Goal: Task Accomplishment & Management: Use online tool/utility

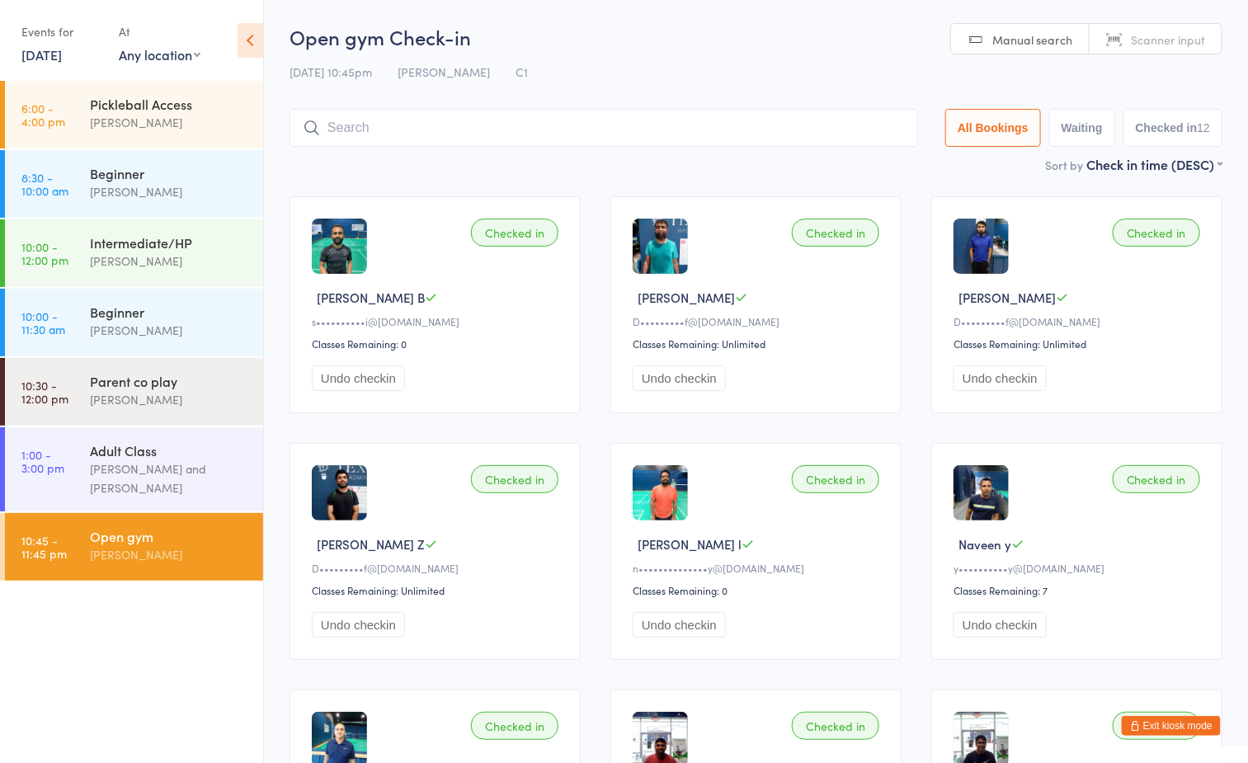
drag, startPoint x: 179, startPoint y: 658, endPoint x: 196, endPoint y: 646, distance: 20.6
click at [179, 658] on ul "6:00 - 4:00 pm Pickleball Access [PERSON_NAME] 8:30 - 10:00 am Beginner [PERSON…" at bounding box center [131, 422] width 263 height 682
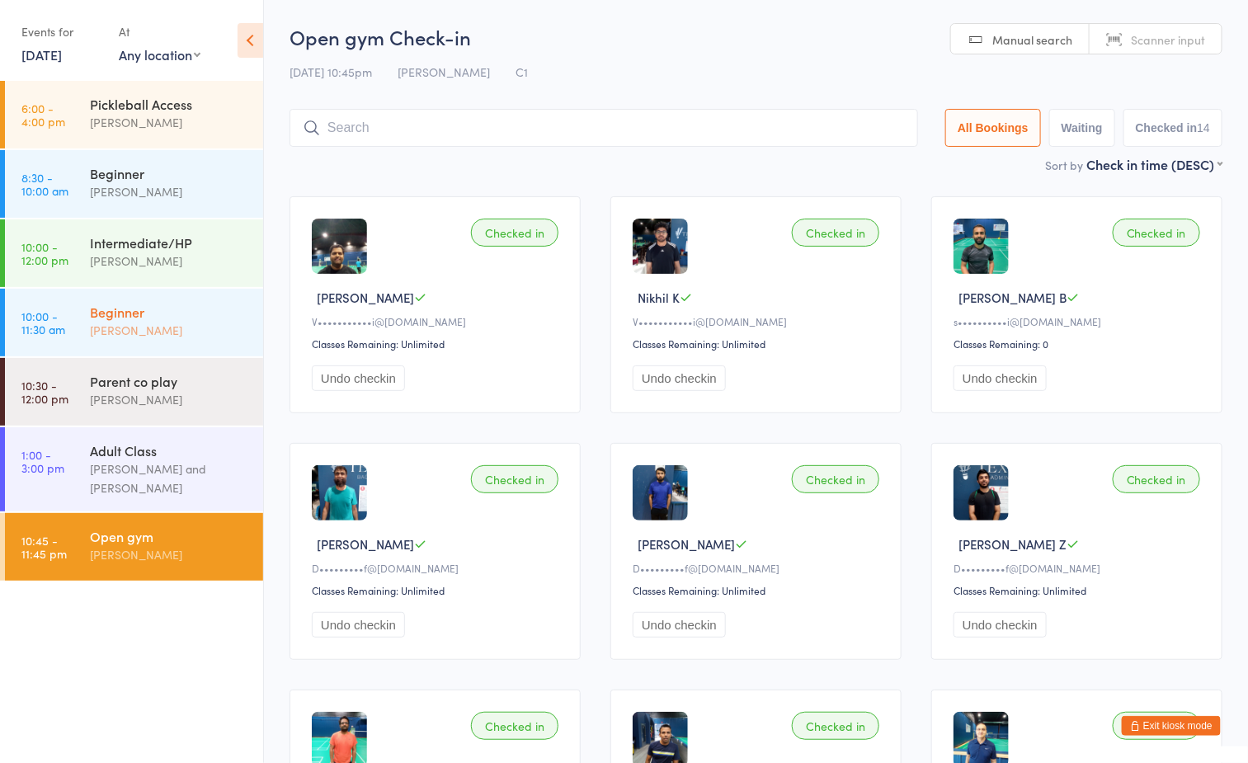
click at [107, 295] on div "Beginner Ayu Gary Luna" at bounding box center [176, 321] width 173 height 65
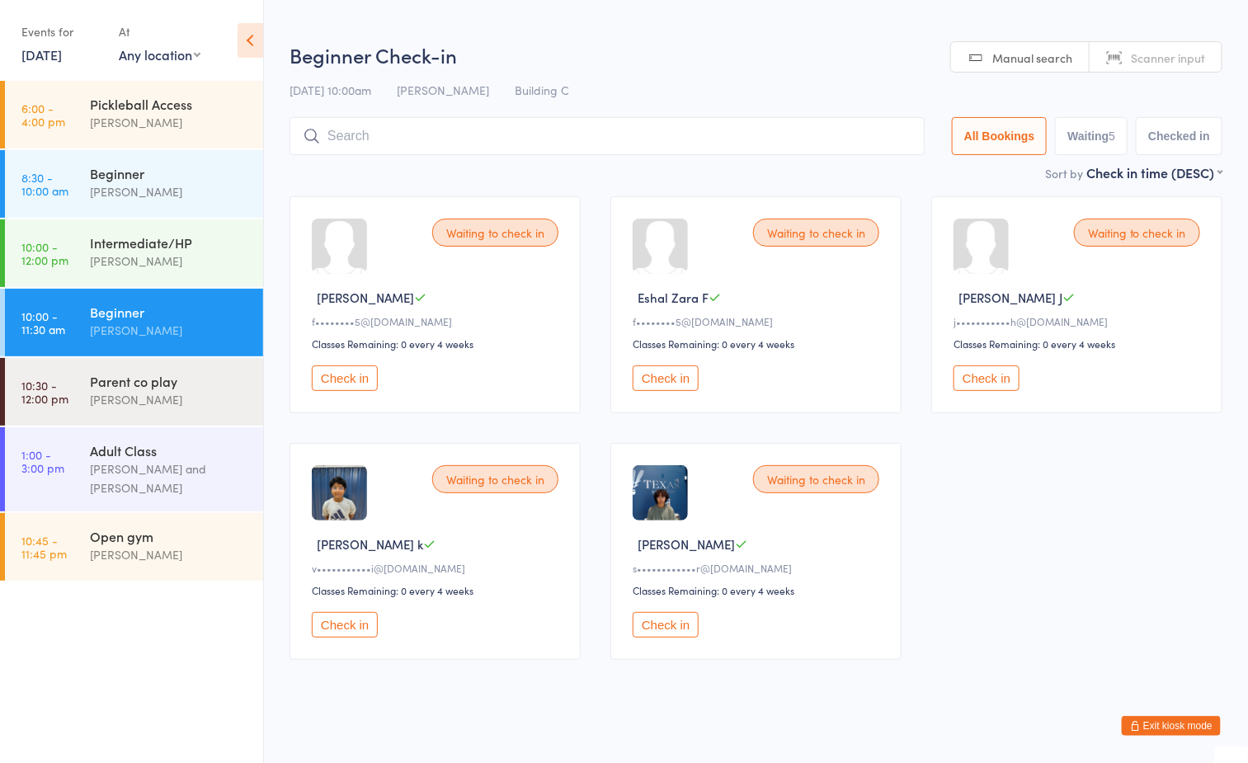
click at [352, 615] on button "Check in" at bounding box center [345, 625] width 66 height 26
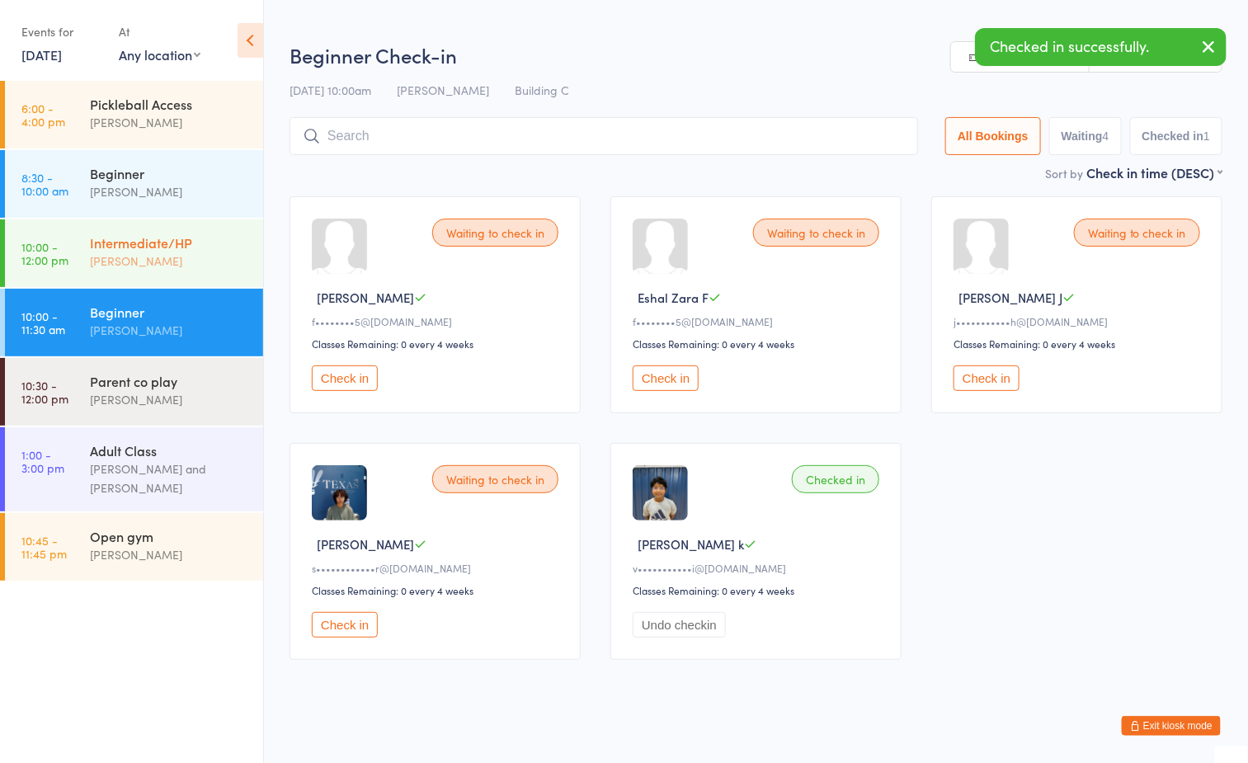
click at [148, 253] on div "[PERSON_NAME]" at bounding box center [169, 261] width 159 height 19
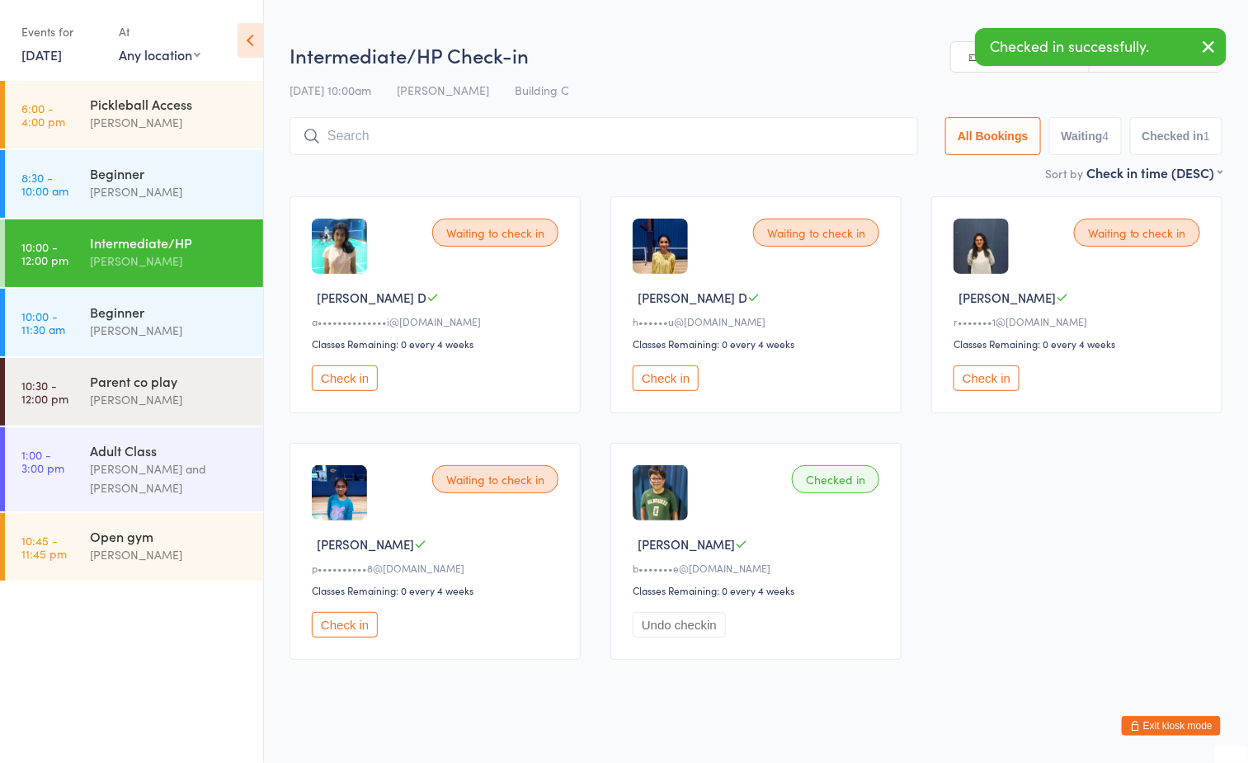
click at [350, 622] on button "Check in" at bounding box center [345, 625] width 66 height 26
click at [153, 319] on div "Beginner" at bounding box center [169, 312] width 159 height 18
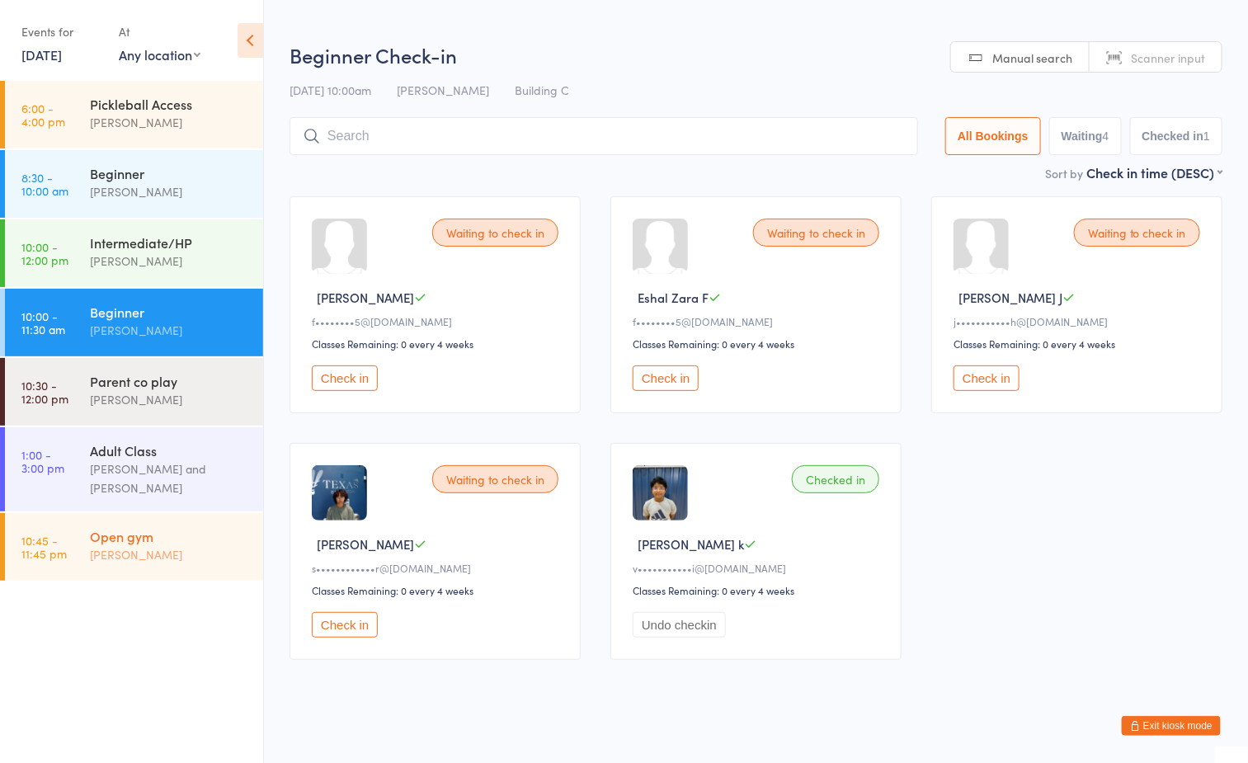
click at [141, 552] on div "[PERSON_NAME]" at bounding box center [169, 554] width 159 height 19
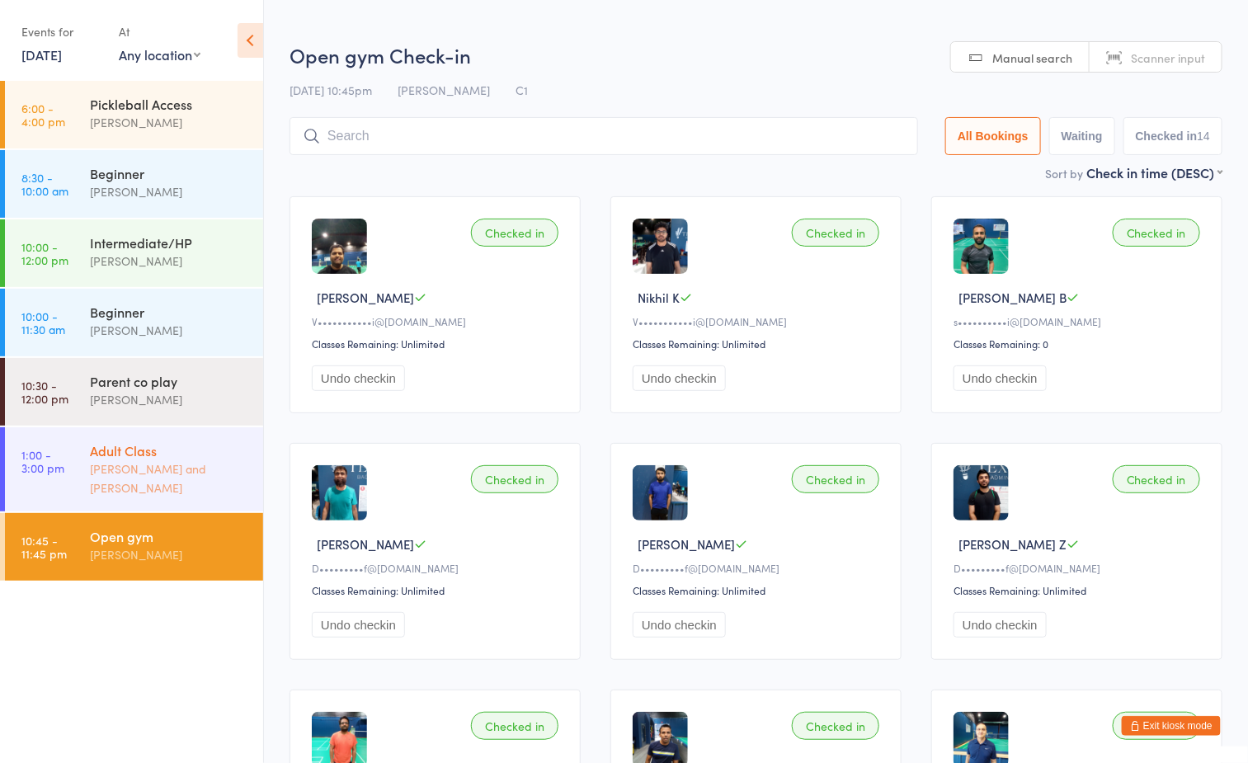
click at [134, 453] on div "Adult Class" at bounding box center [169, 450] width 159 height 18
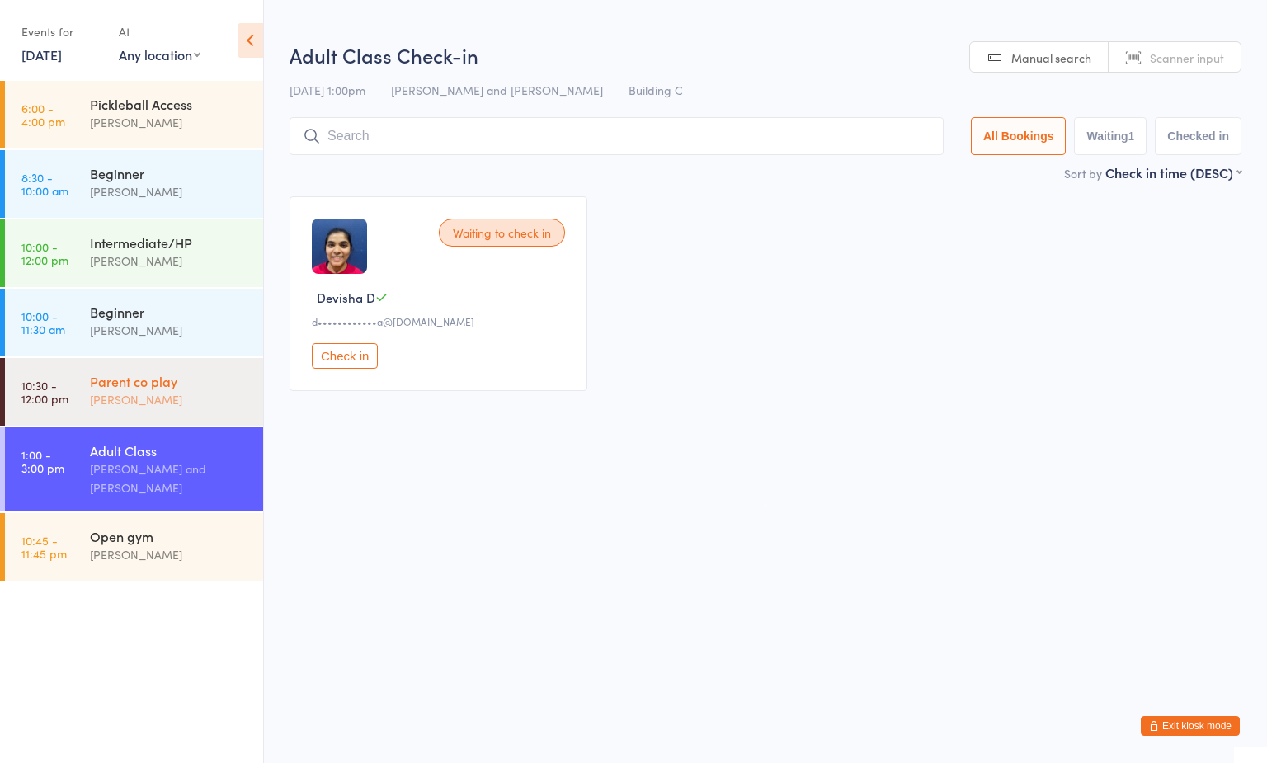
click at [134, 401] on div "[PERSON_NAME]" at bounding box center [169, 399] width 159 height 19
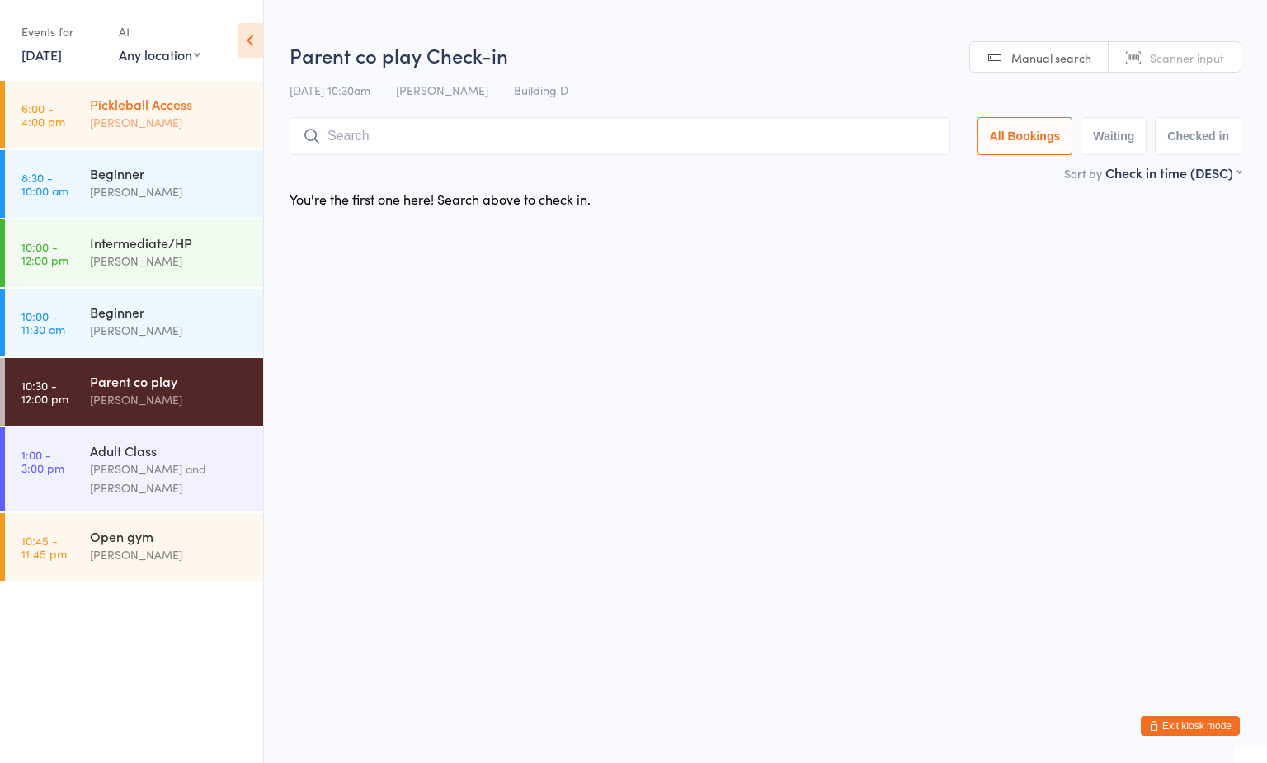
click at [111, 113] on div "[PERSON_NAME]" at bounding box center [169, 122] width 159 height 19
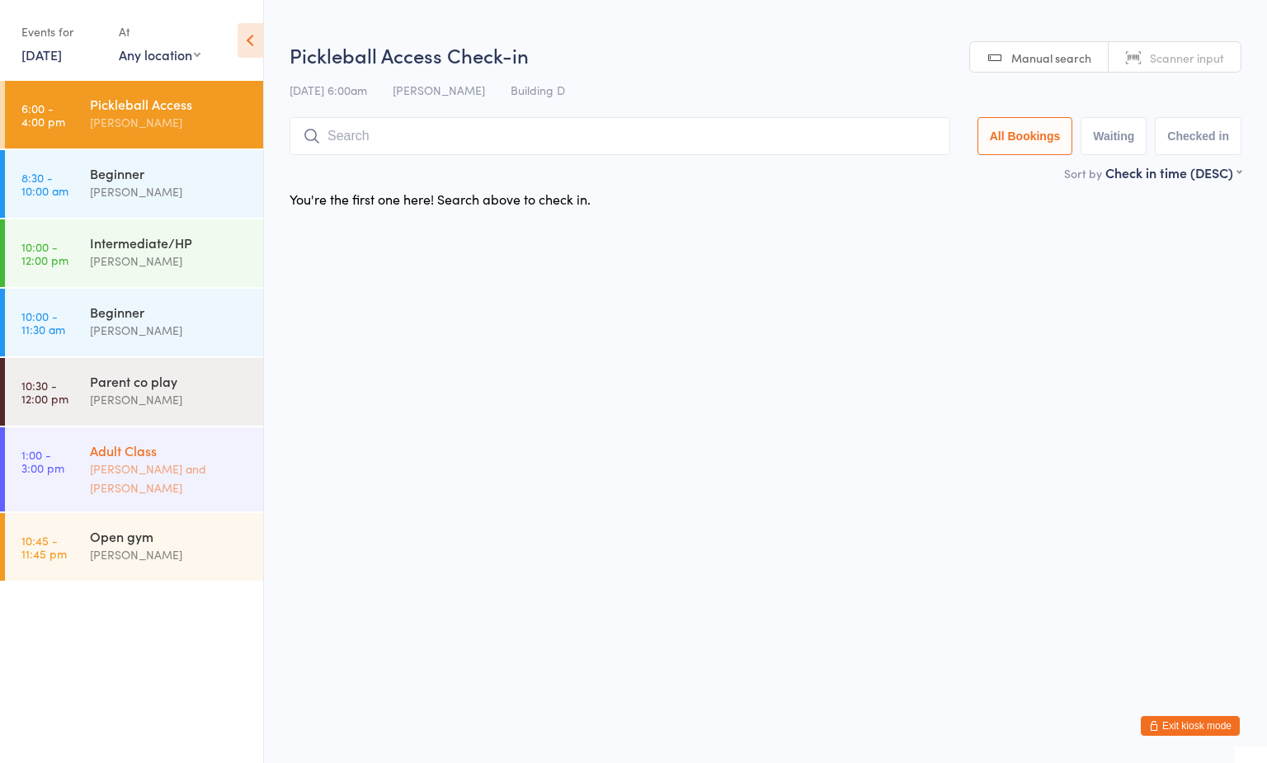
click at [158, 481] on div "[PERSON_NAME] and [PERSON_NAME]" at bounding box center [169, 479] width 159 height 38
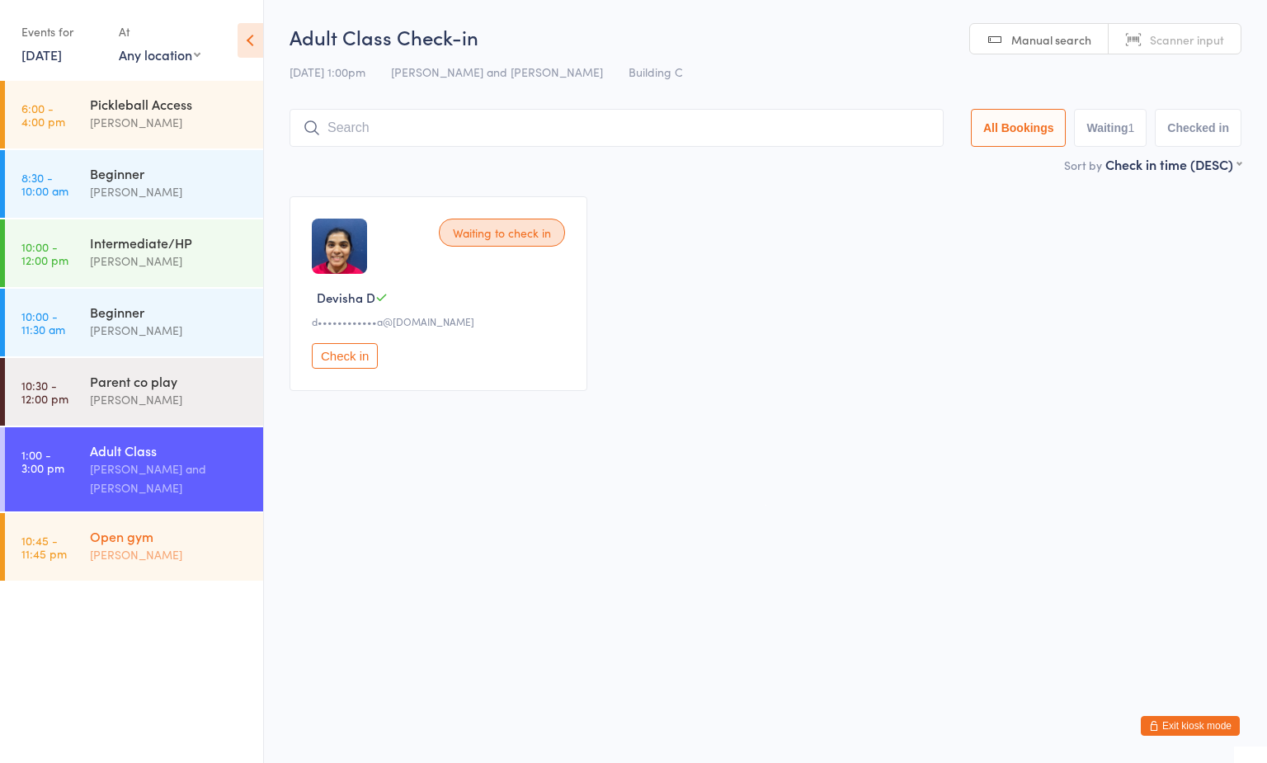
click at [126, 527] on div "Open gym" at bounding box center [169, 536] width 159 height 18
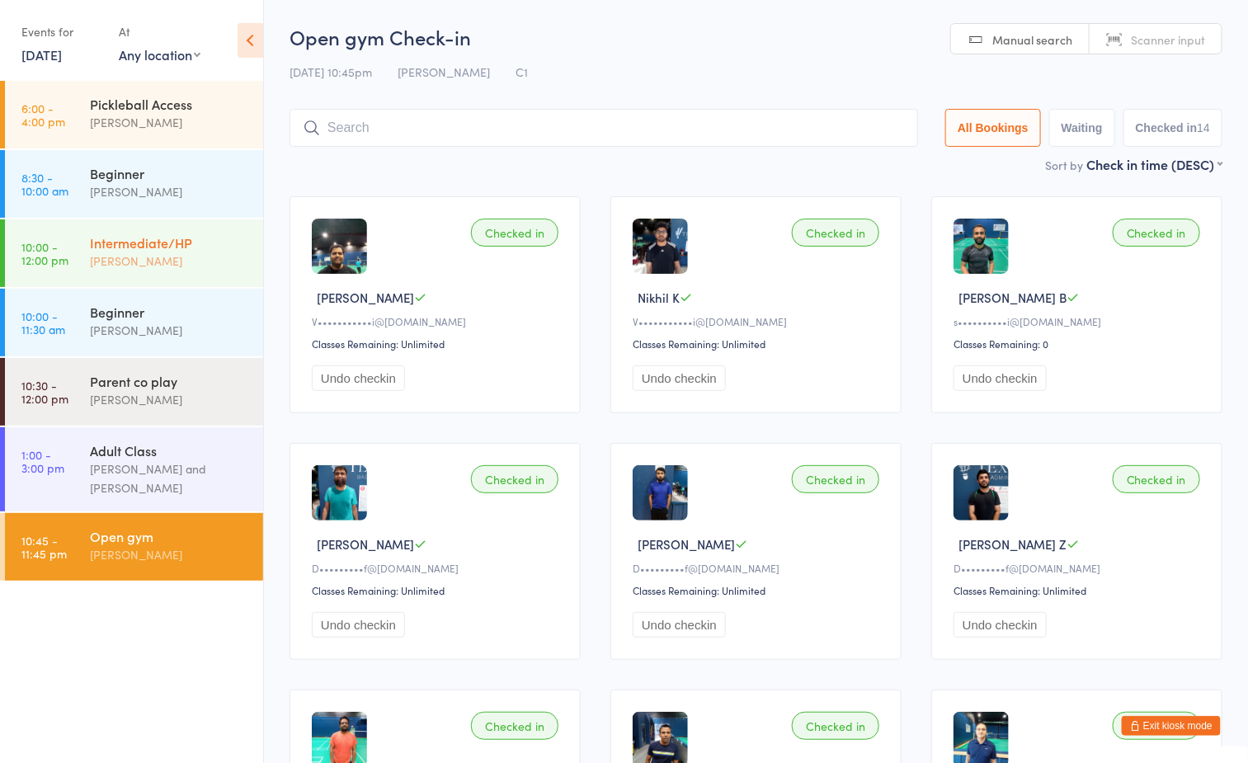
click at [149, 252] on div "[PERSON_NAME]" at bounding box center [169, 261] width 159 height 19
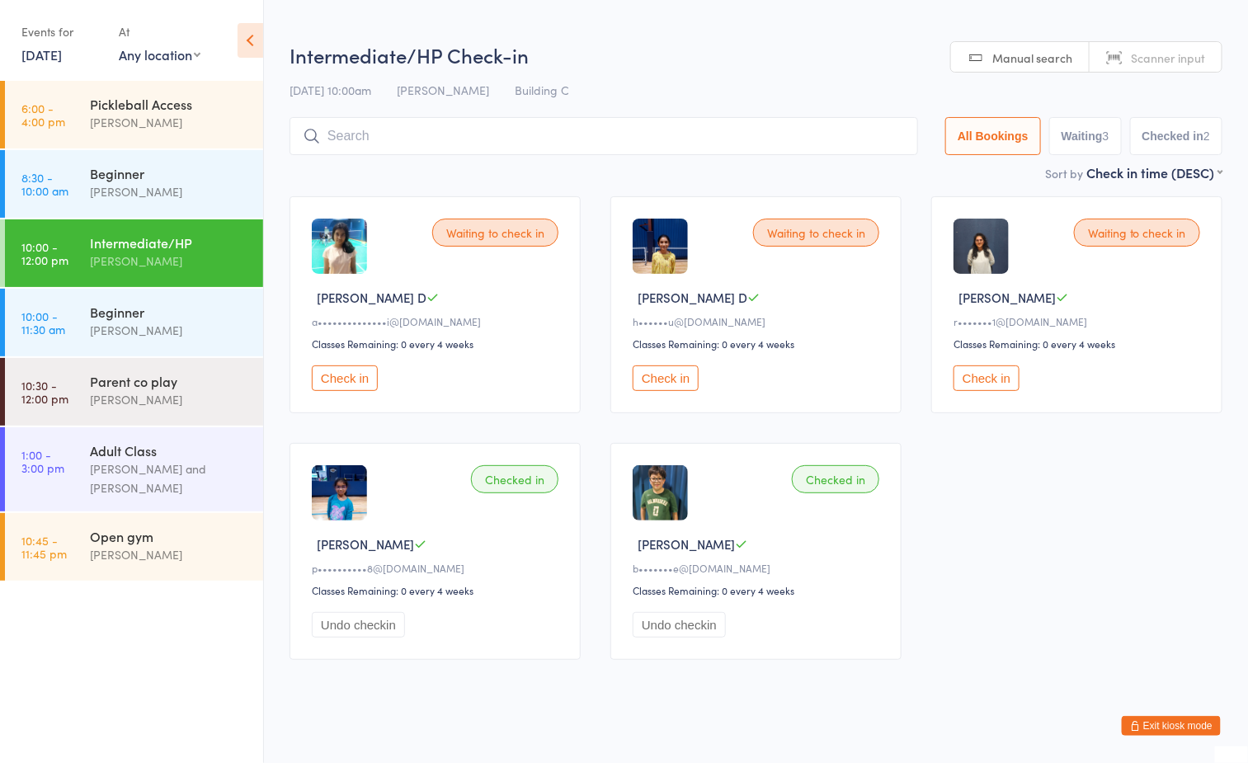
click at [345, 384] on button "Check in" at bounding box center [345, 378] width 66 height 26
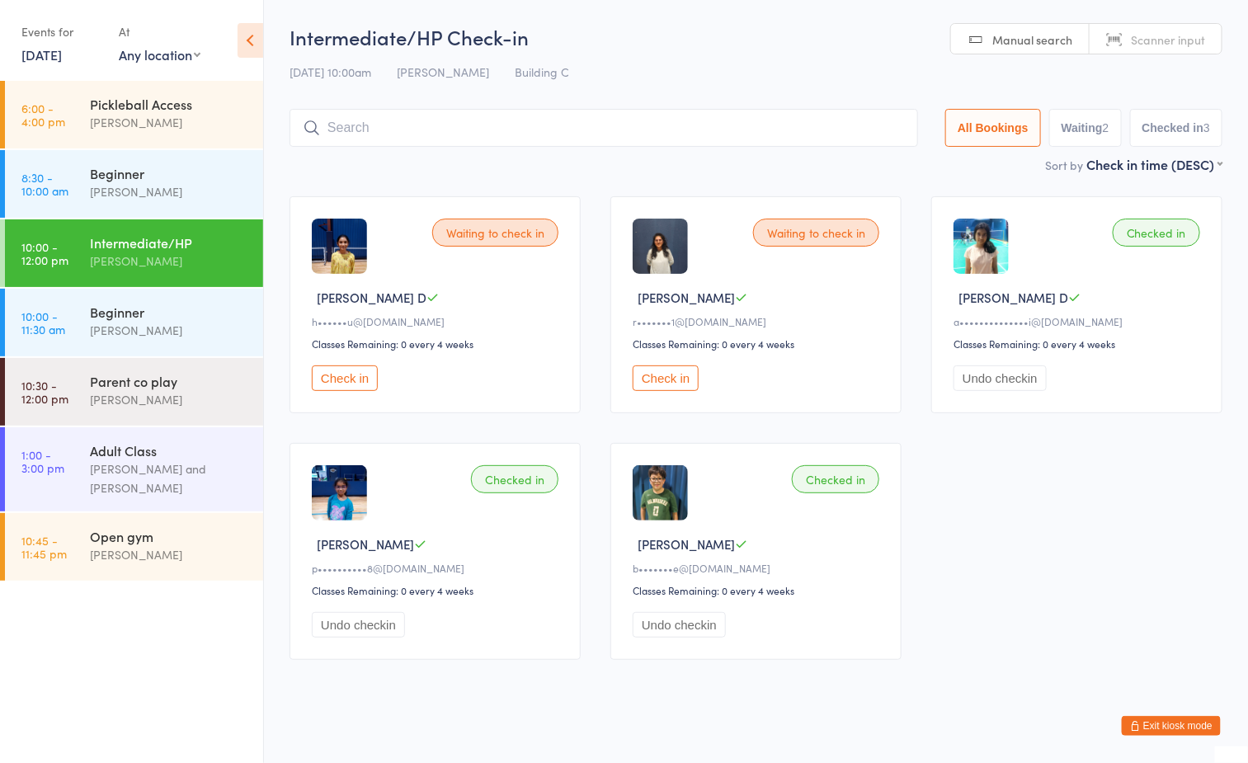
click at [647, 384] on button "Check in" at bounding box center [666, 378] width 66 height 26
click at [152, 298] on div "Beginner Ayu Gary Luna" at bounding box center [176, 321] width 173 height 65
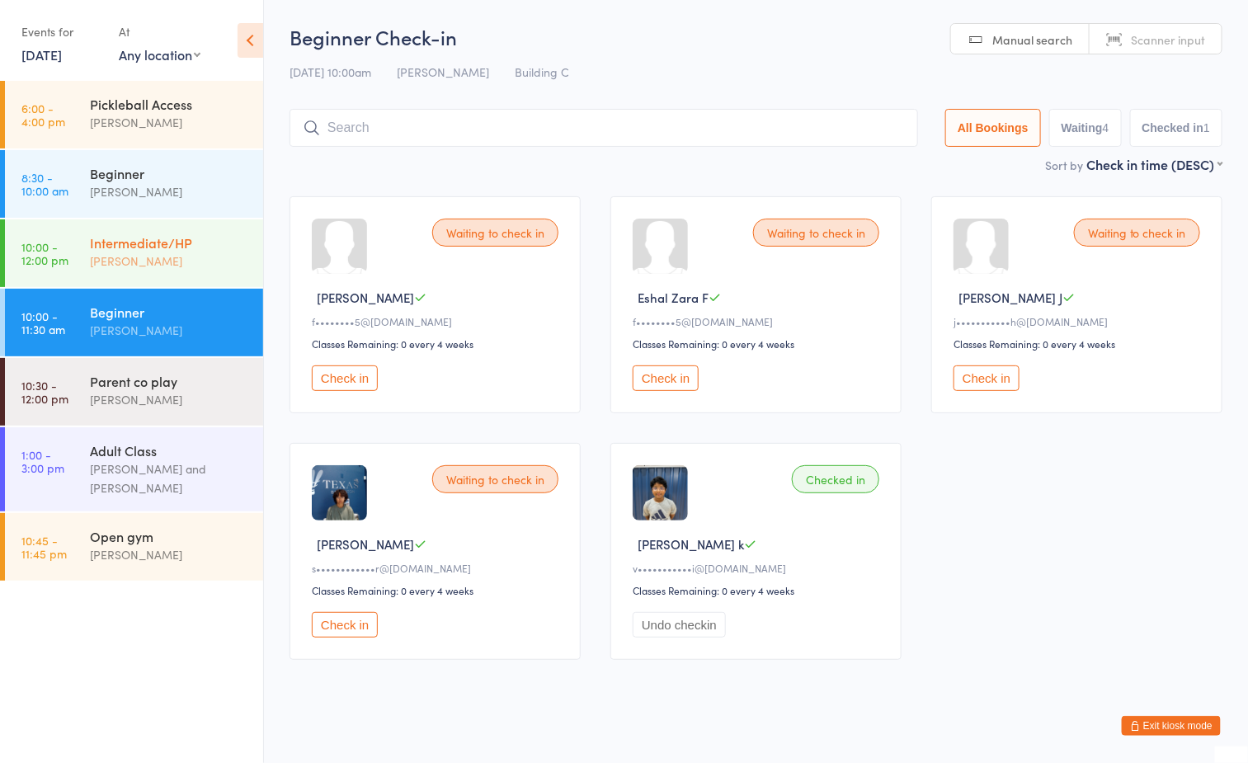
click at [149, 260] on div "[PERSON_NAME]" at bounding box center [169, 261] width 159 height 19
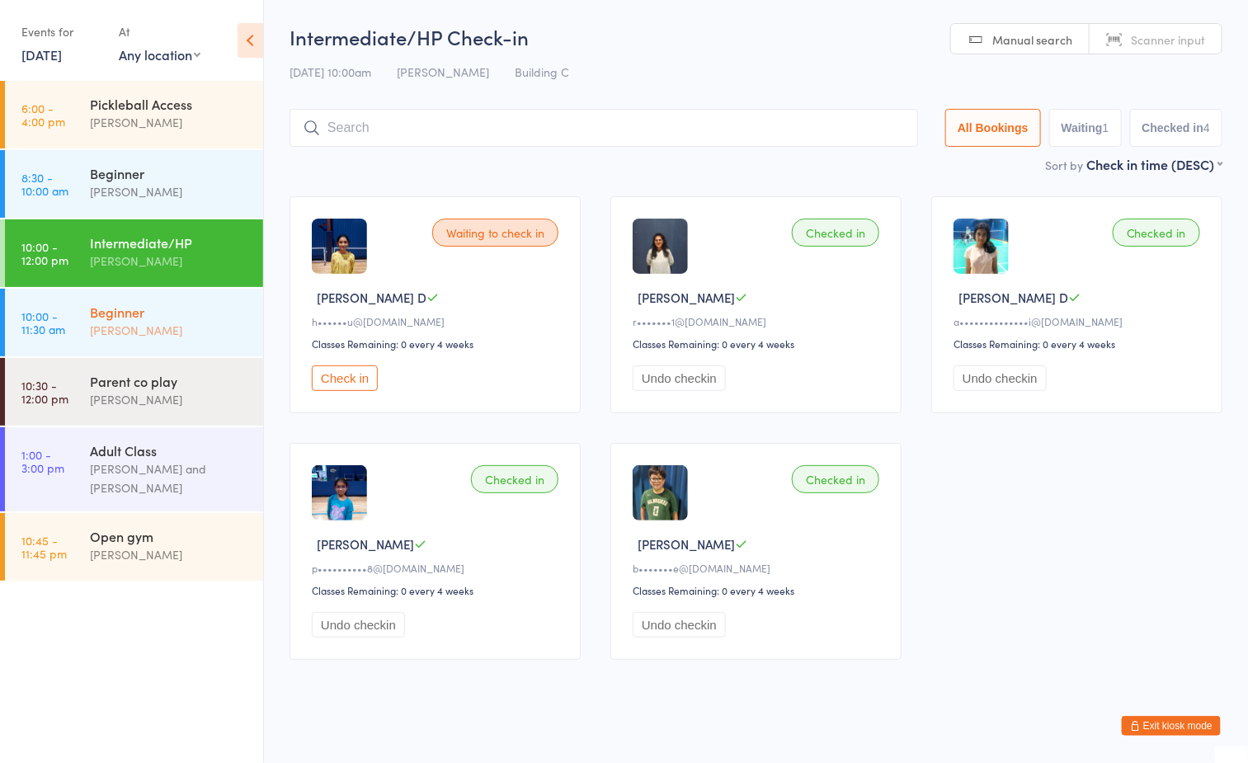
click at [94, 332] on div "[PERSON_NAME]" at bounding box center [169, 330] width 159 height 19
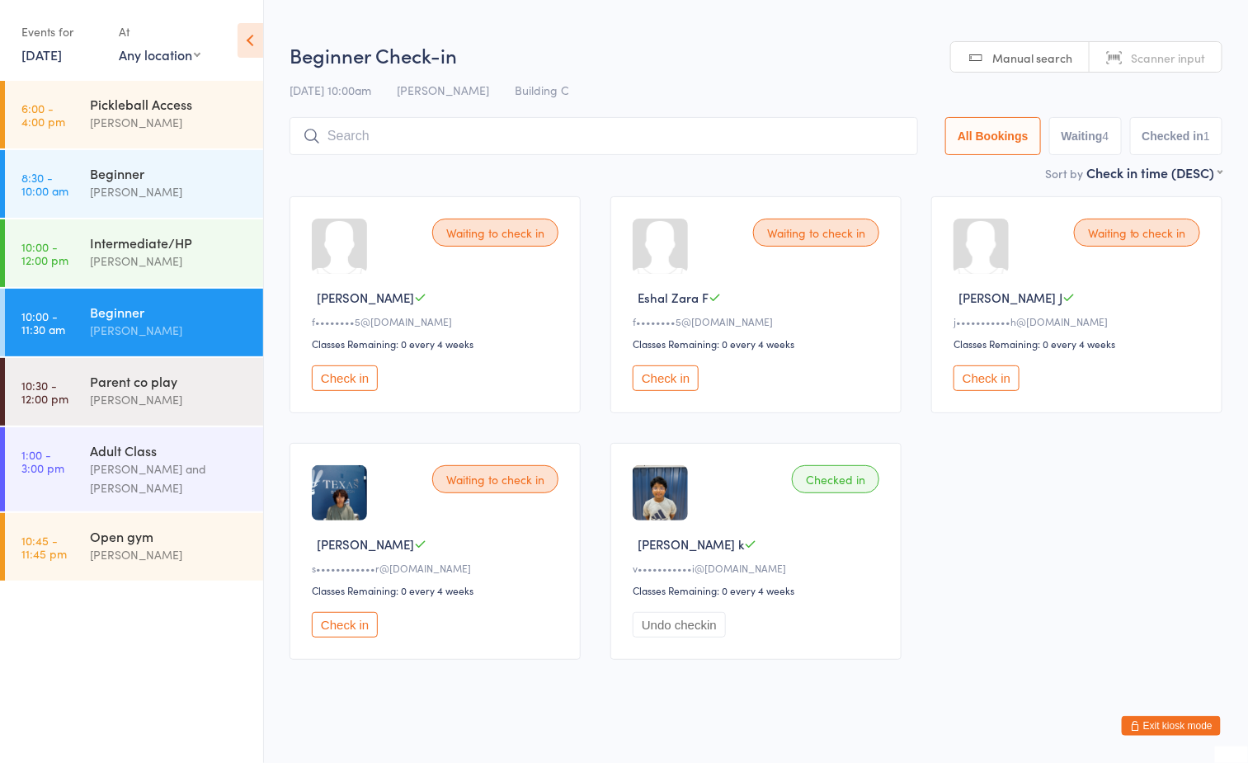
click at [365, 629] on button "Check in" at bounding box center [345, 625] width 66 height 26
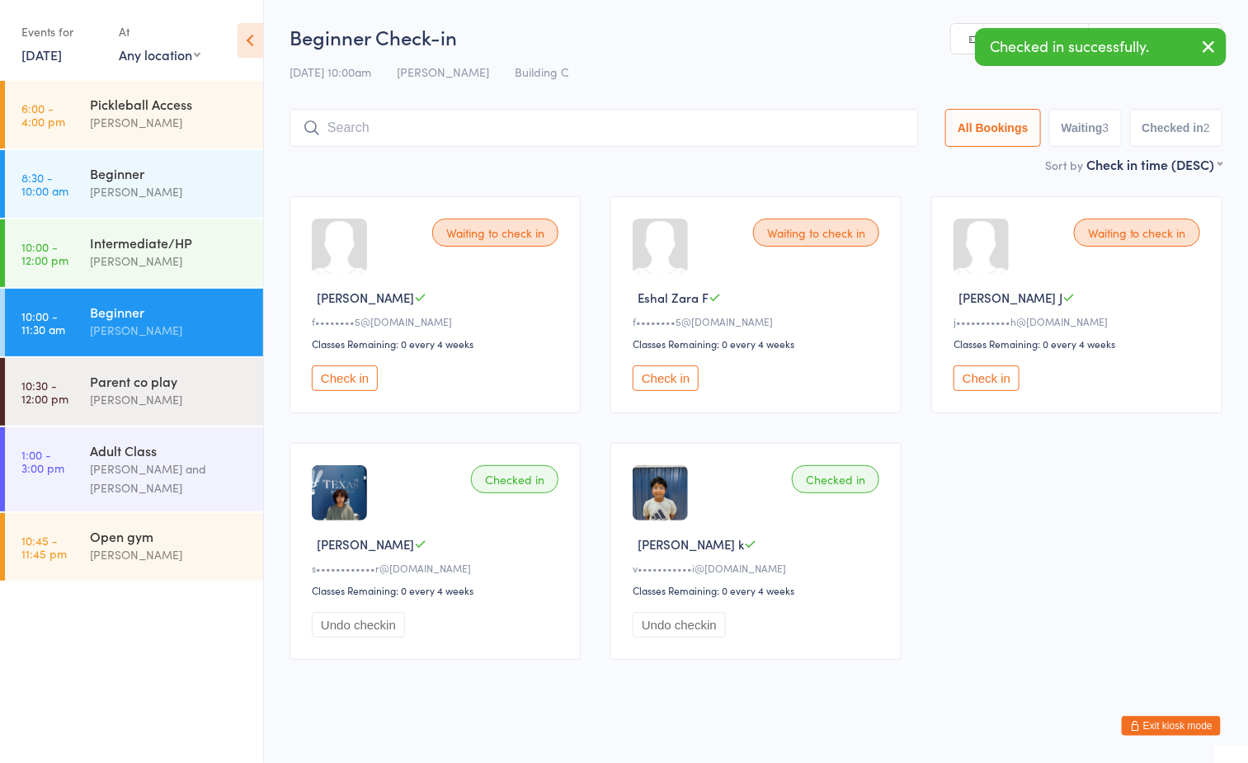
click at [367, 382] on button "Check in" at bounding box center [345, 378] width 66 height 26
click at [324, 376] on button "Check in" at bounding box center [345, 378] width 66 height 26
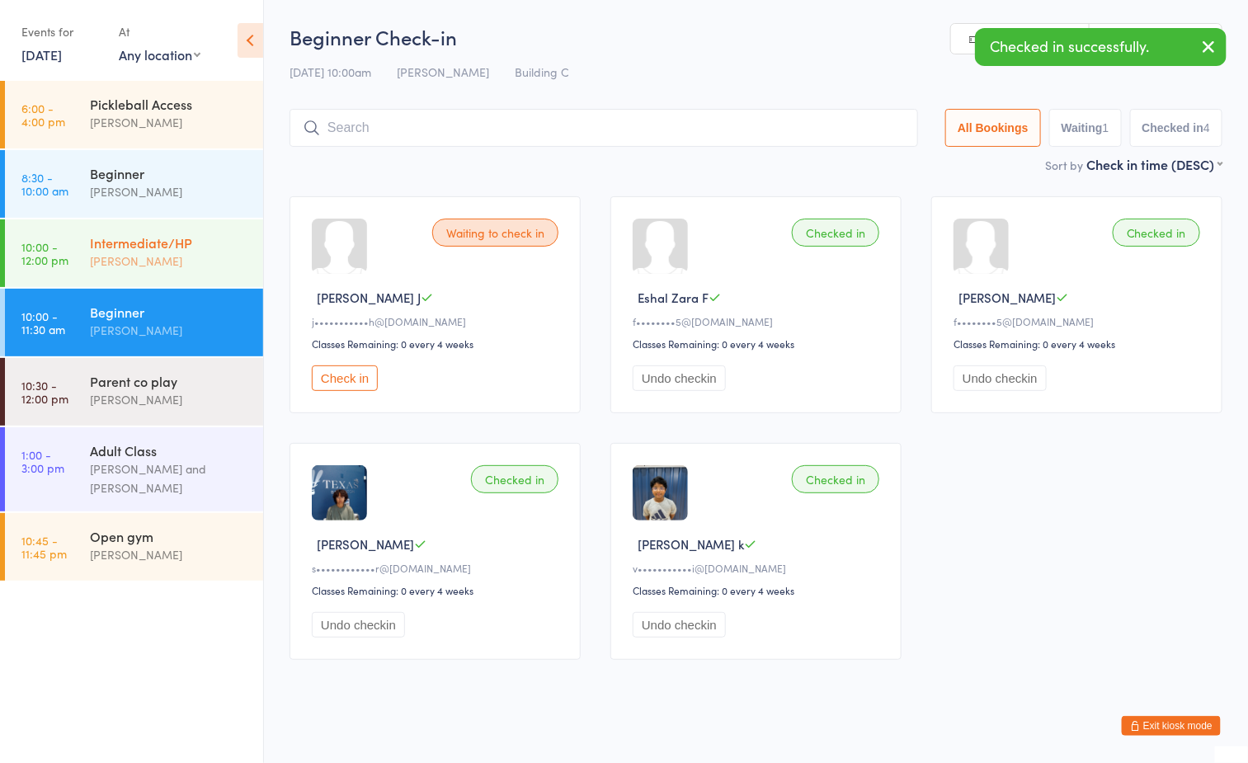
click at [142, 266] on div "[PERSON_NAME]" at bounding box center [169, 261] width 159 height 19
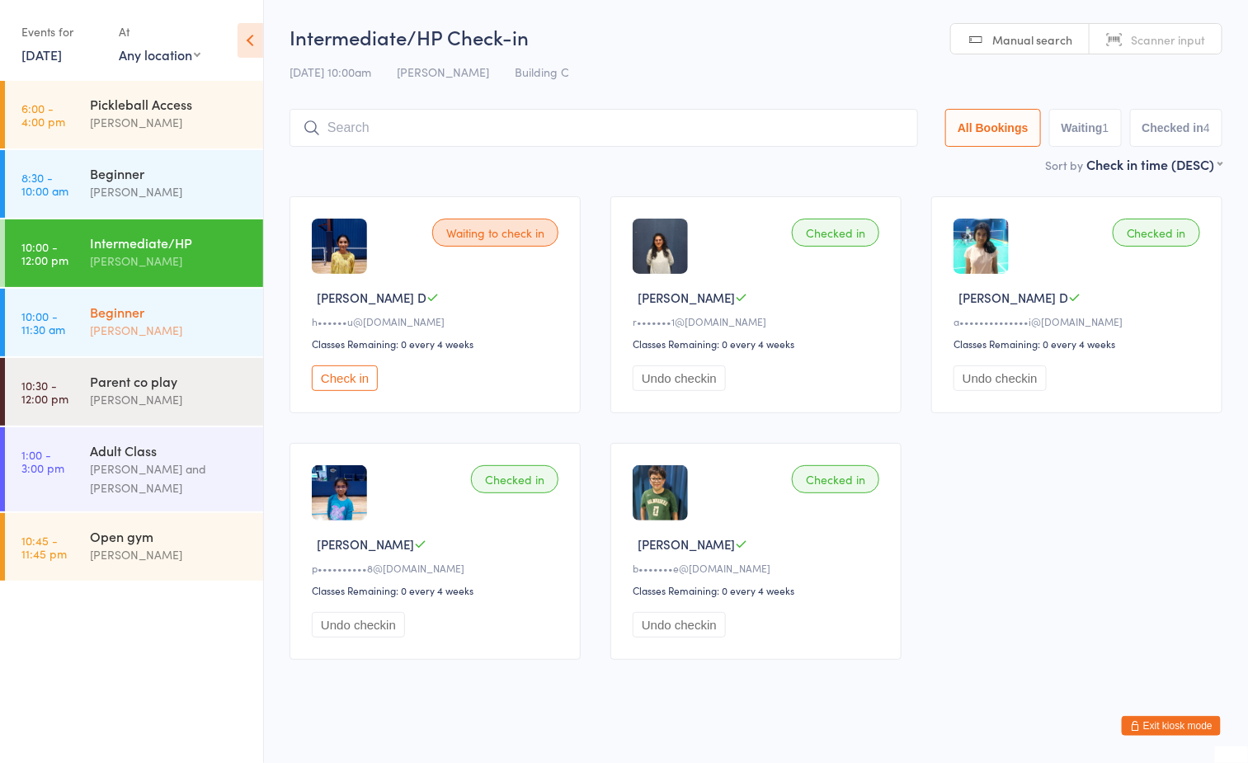
click at [149, 314] on div "Beginner" at bounding box center [169, 312] width 159 height 18
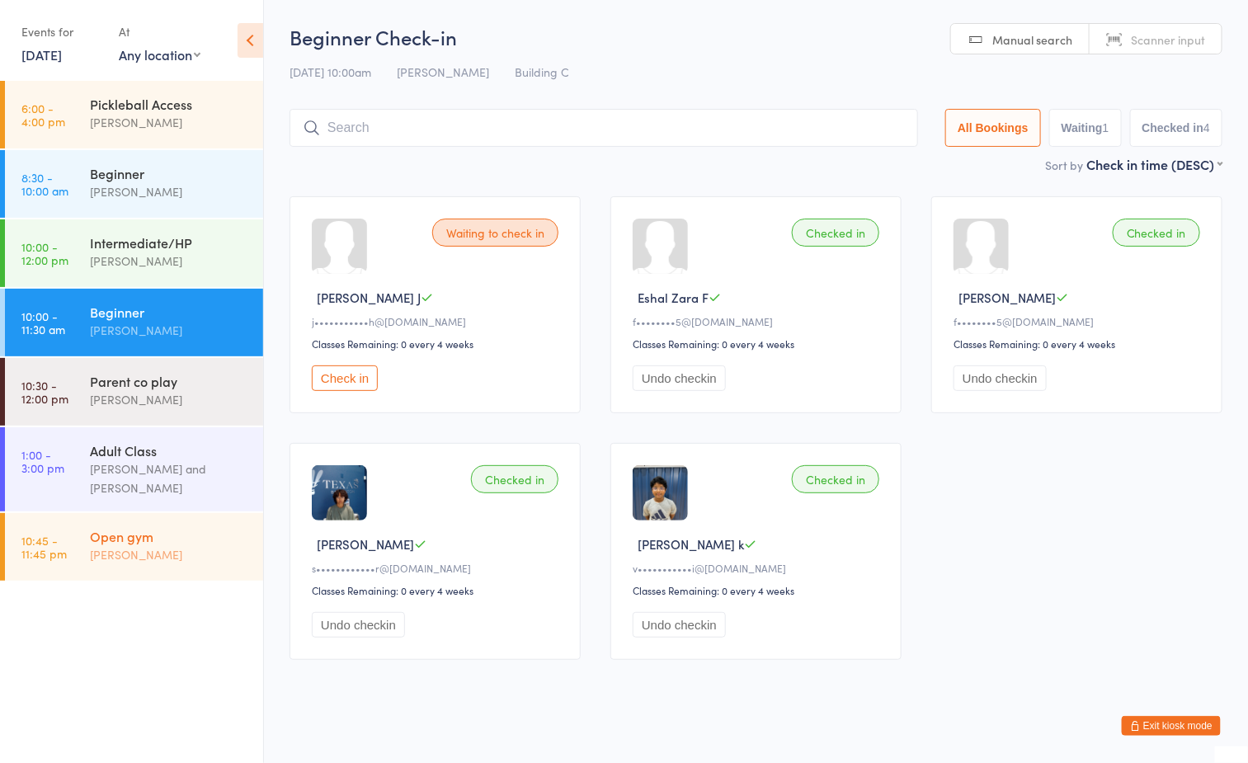
click at [161, 538] on div "Open gym" at bounding box center [169, 536] width 159 height 18
